Goal: Find specific page/section: Find specific page/section

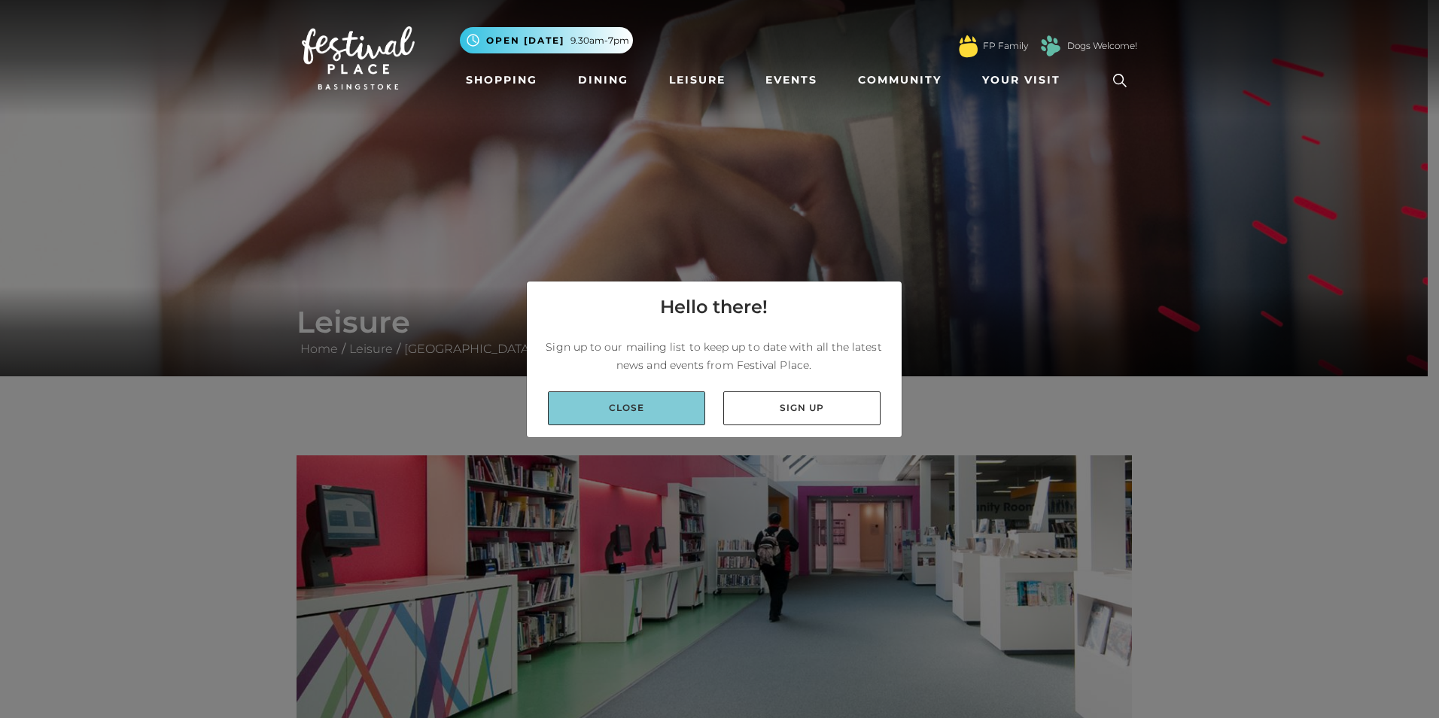
click at [668, 412] on link "Close" at bounding box center [626, 408] width 157 height 34
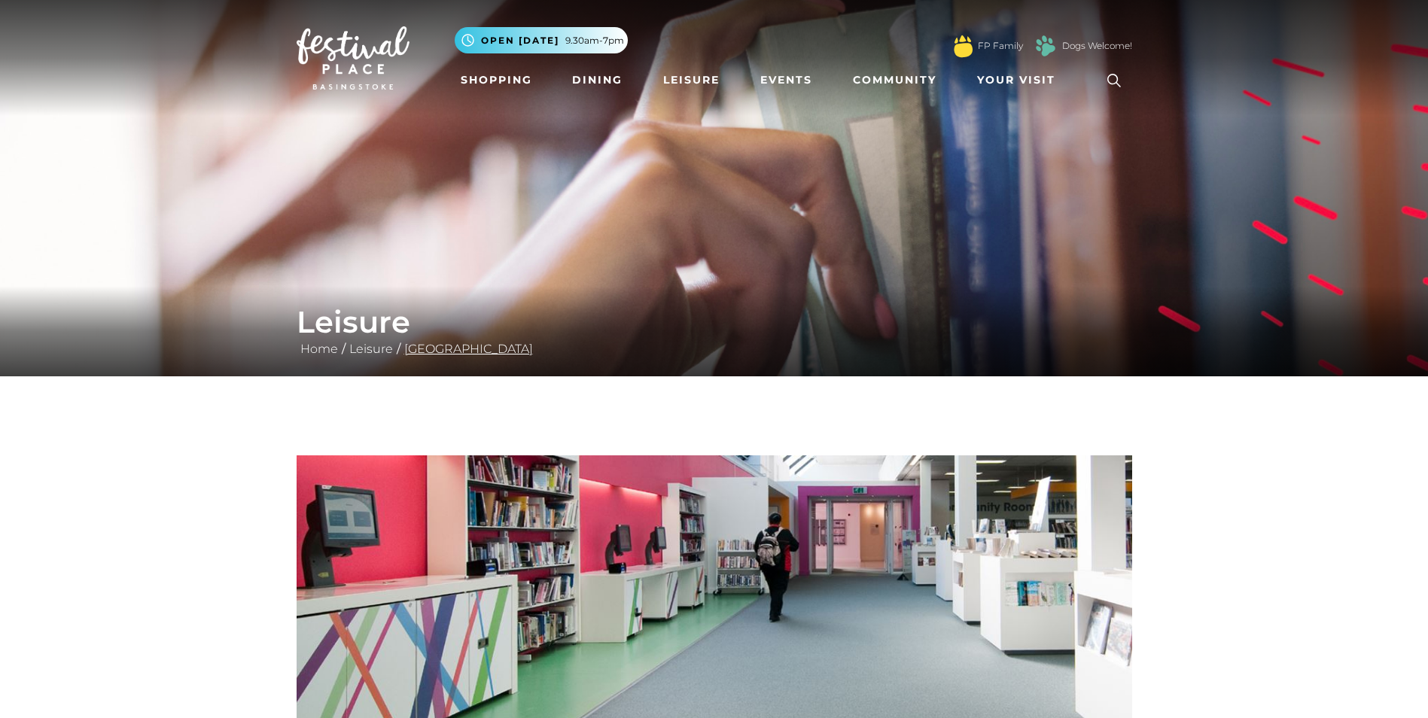
click at [453, 342] on link "[GEOGRAPHIC_DATA]" at bounding box center [468, 349] width 136 height 14
click at [1110, 78] on icon at bounding box center [1113, 80] width 23 height 23
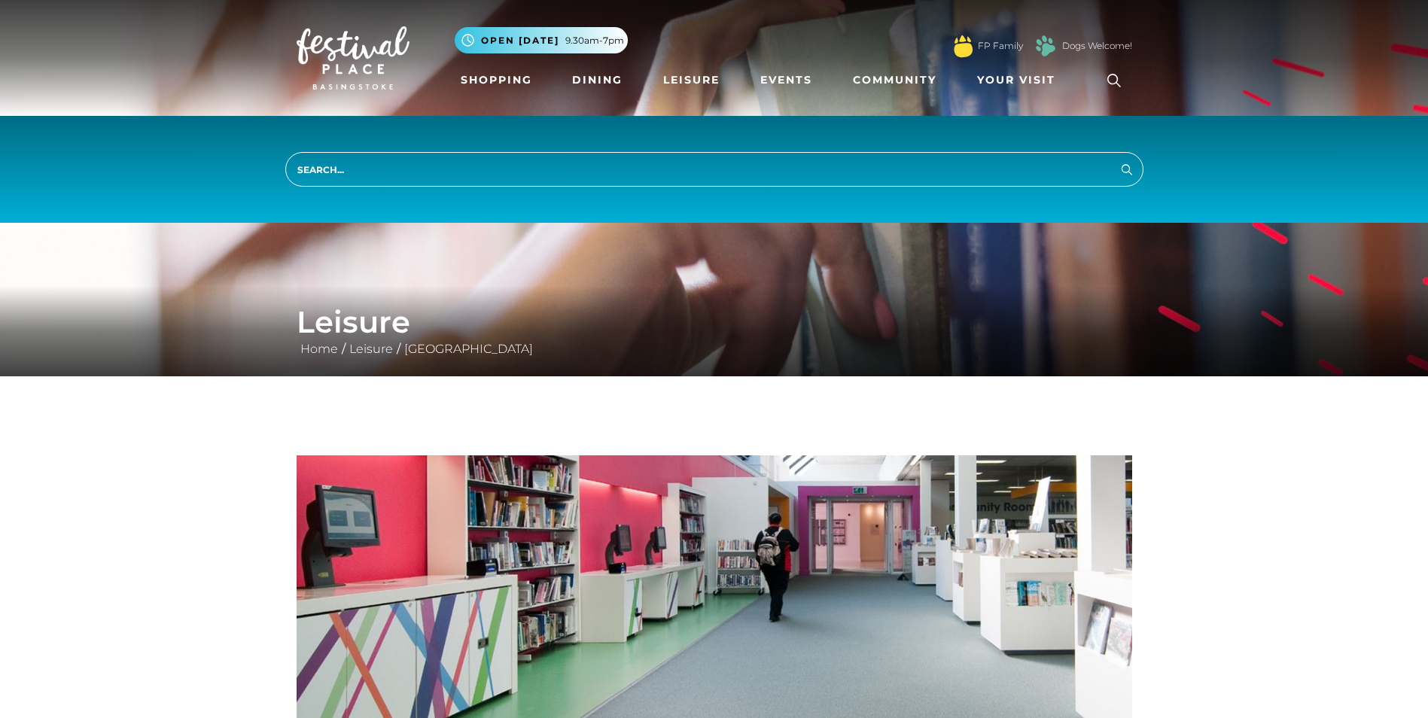
click at [882, 166] on input "search" at bounding box center [714, 169] width 858 height 35
type input "printing"
click at [1118, 160] on button "Search" at bounding box center [1127, 169] width 18 height 19
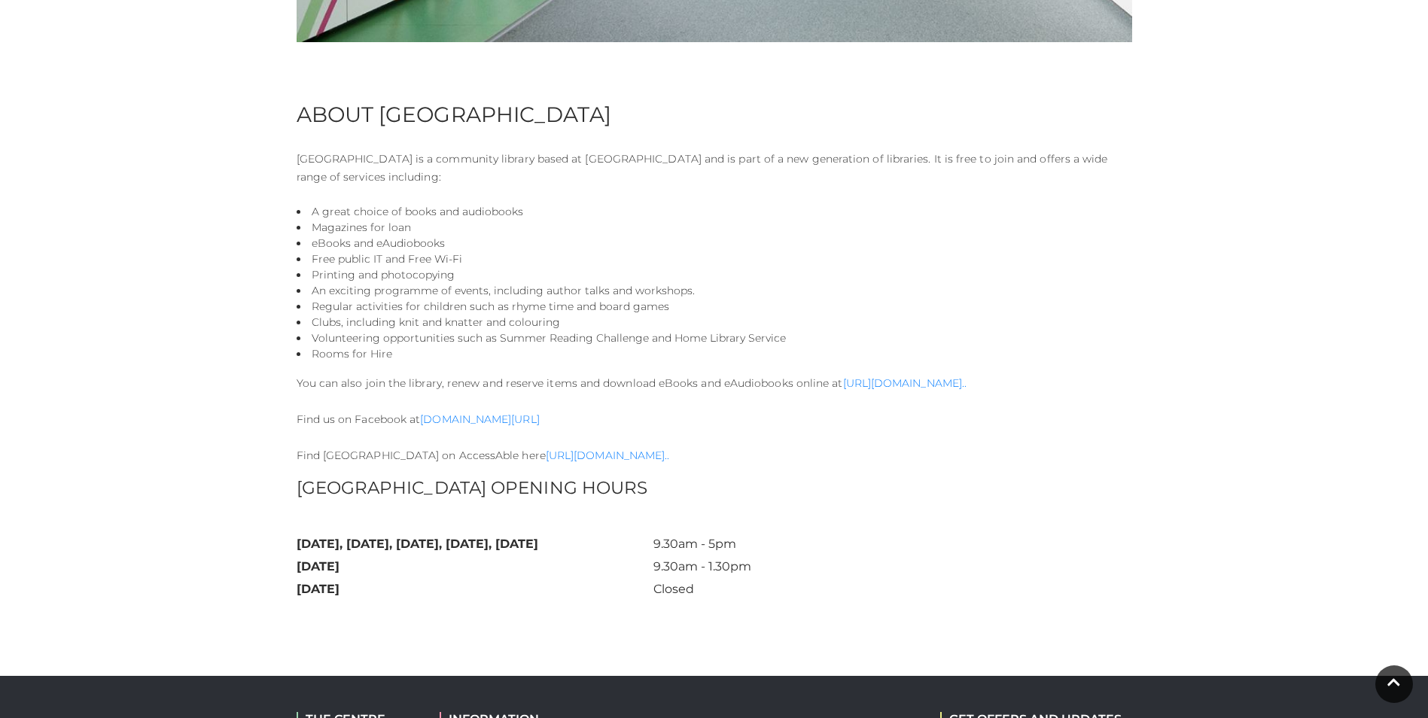
scroll to position [1039, 0]
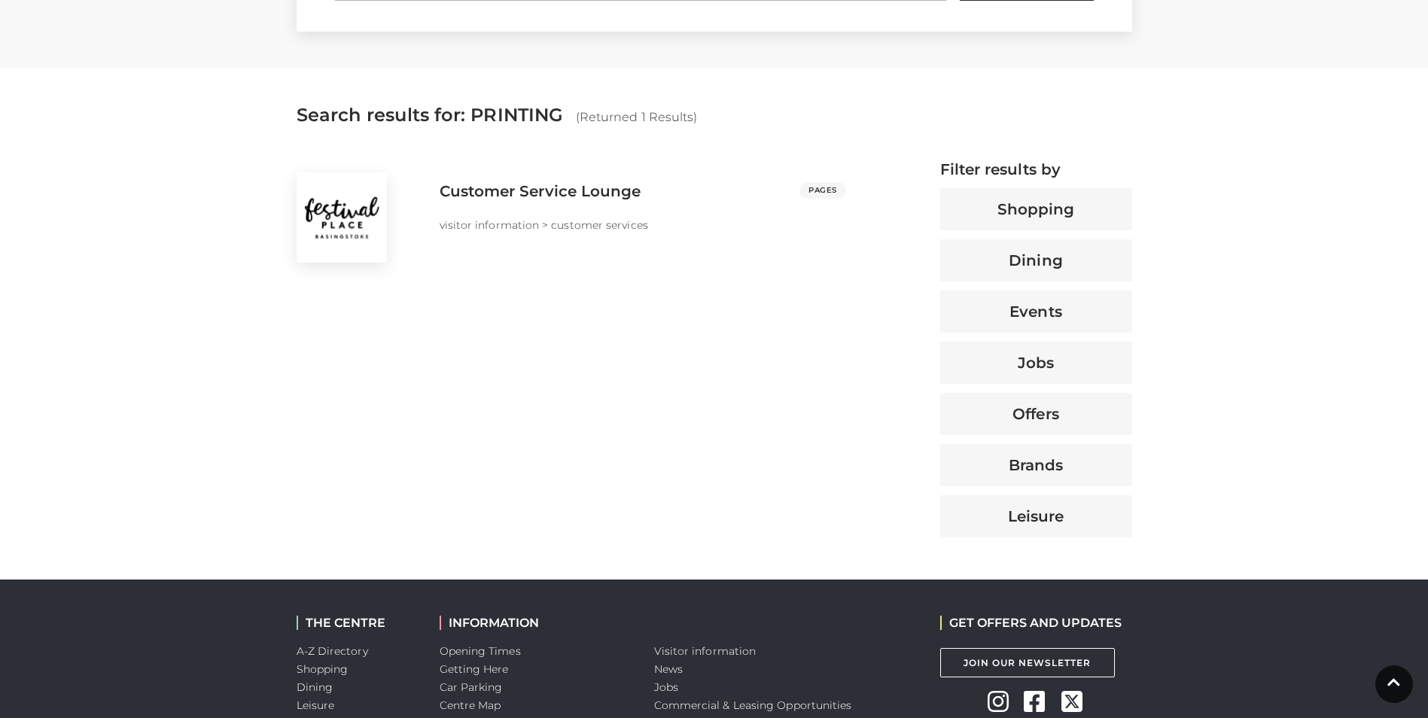
scroll to position [527, 0]
